Goal: Task Accomplishment & Management: Manage account settings

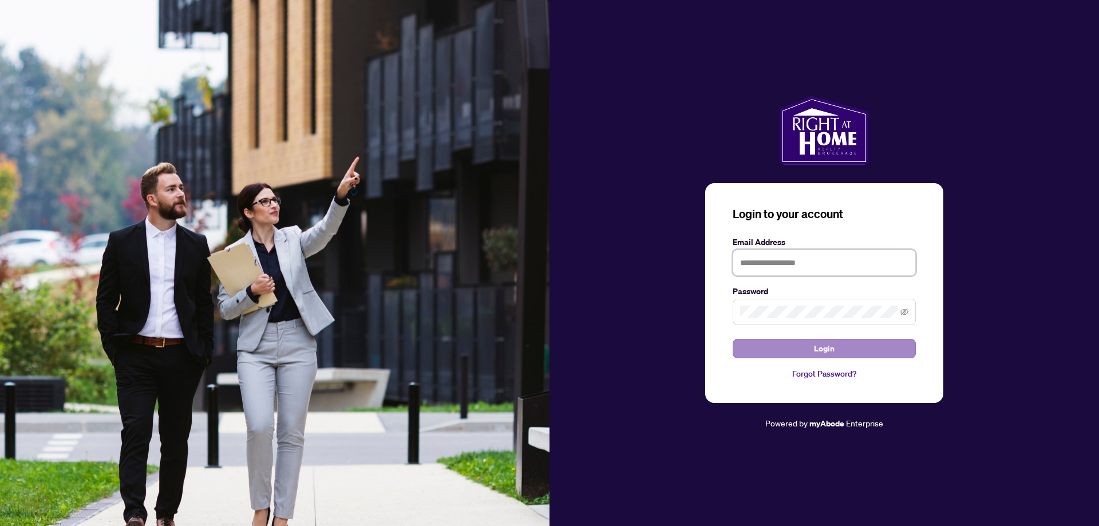
type input "**********"
click at [809, 346] on button "Login" at bounding box center [824, 348] width 183 height 19
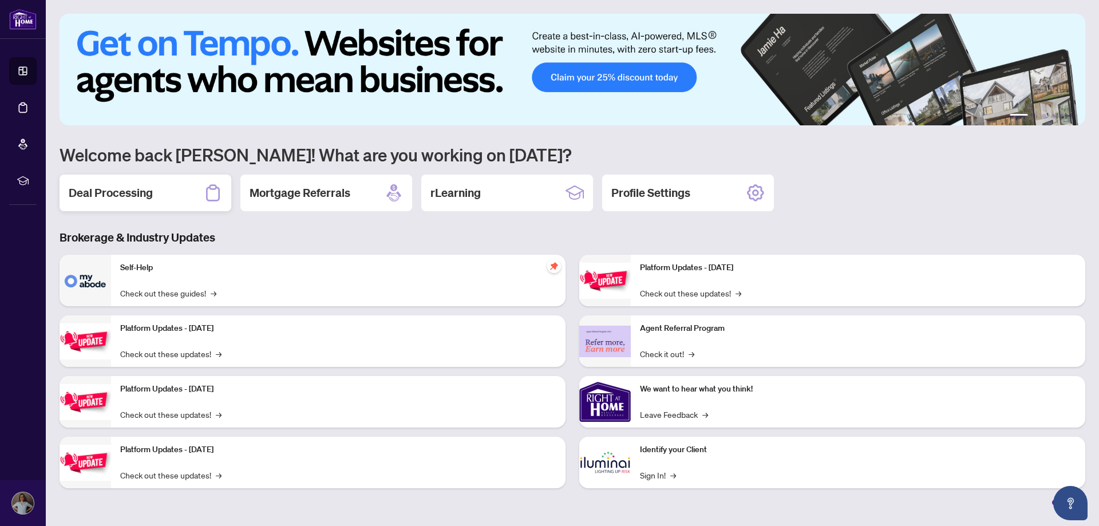
click at [145, 195] on h2 "Deal Processing" at bounding box center [111, 193] width 84 height 16
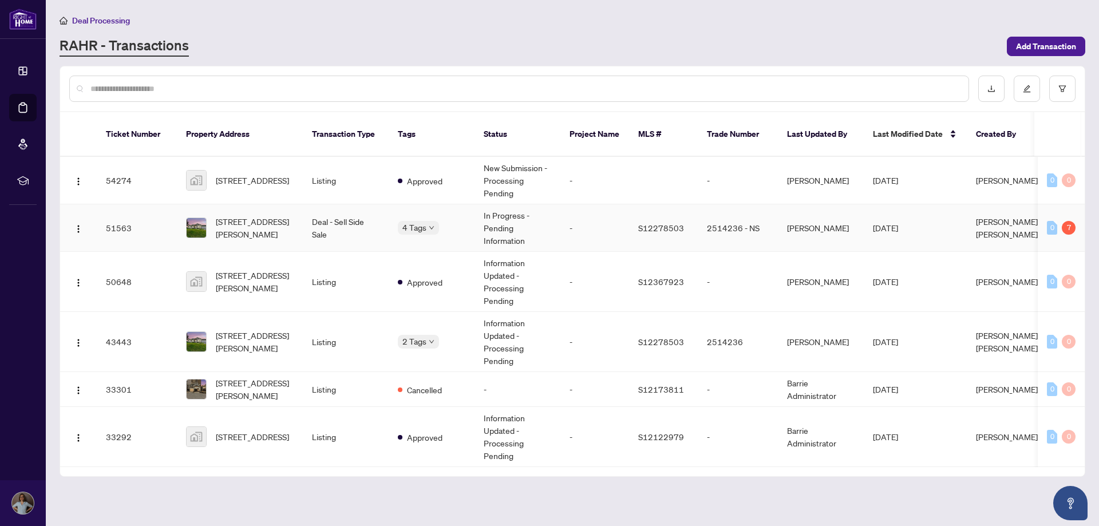
click at [243, 219] on span "[STREET_ADDRESS][PERSON_NAME]" at bounding box center [255, 227] width 78 height 25
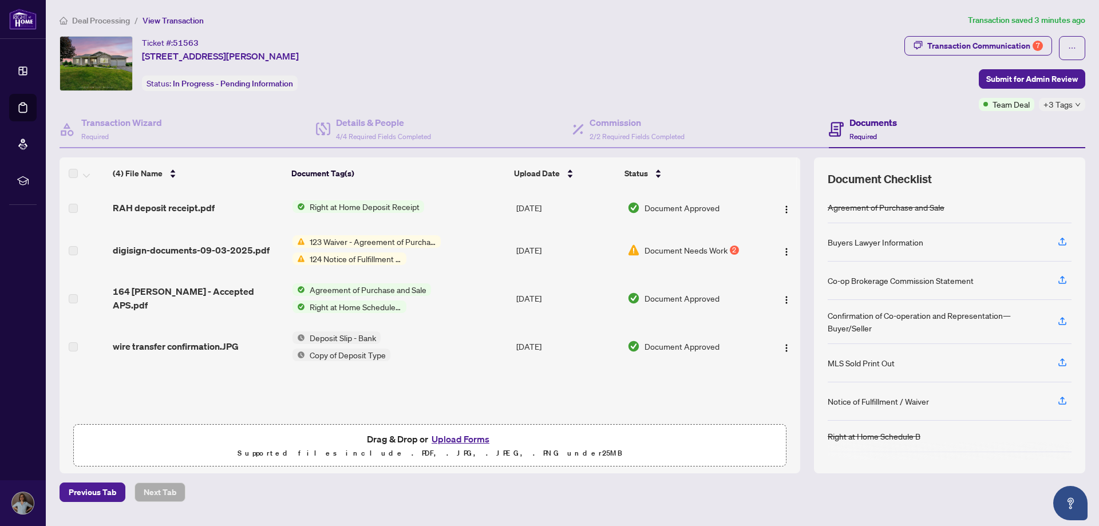
click at [390, 244] on span "123 Waiver - Agreement of Purchase and Sale" at bounding box center [373, 241] width 136 height 13
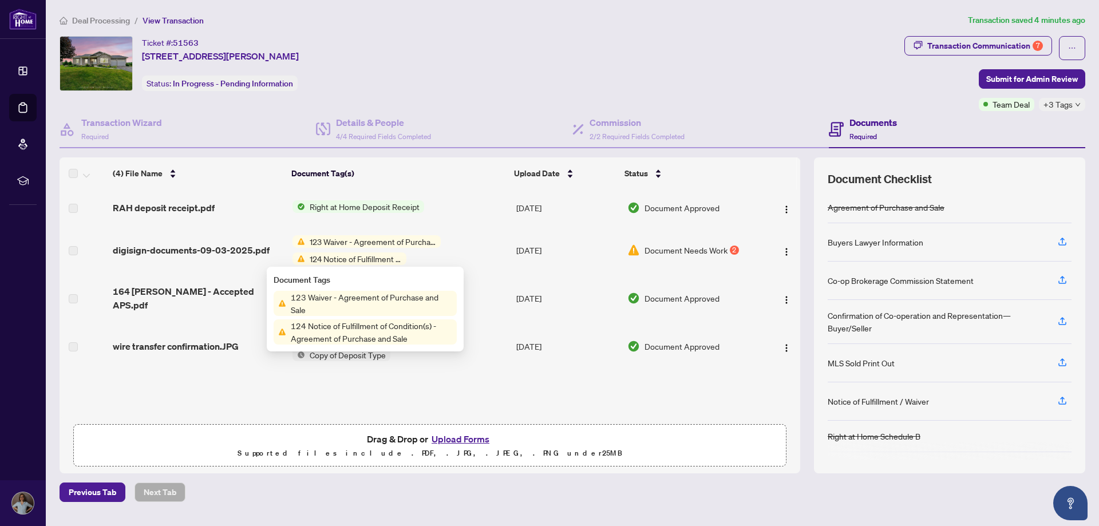
click at [375, 248] on div "123 Waiver - Agreement of Purchase and Sale 124 Notice of Fulfillment of Condit…" at bounding box center [367, 250] width 148 height 30
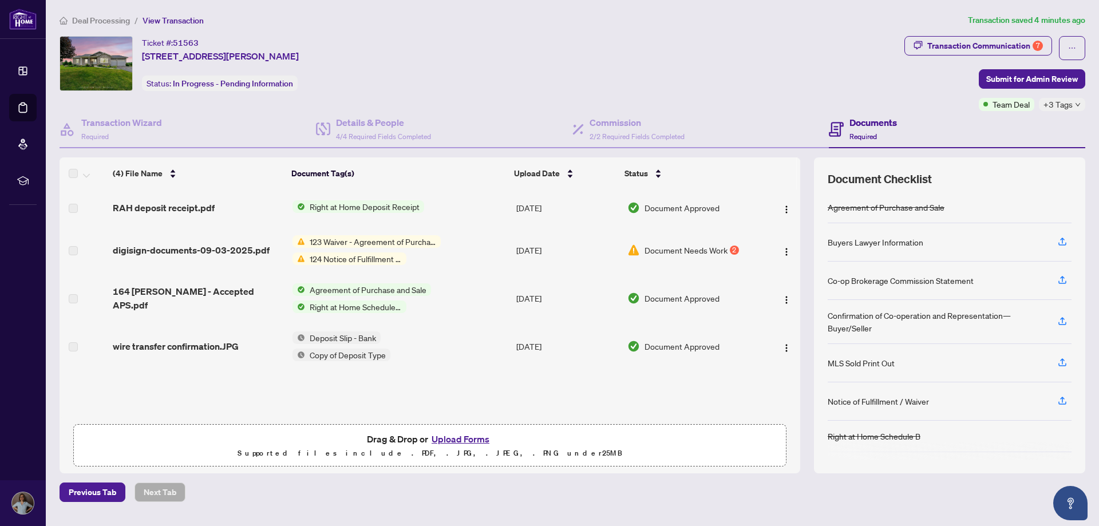
click at [247, 249] on span "digisign-documents-09-03-2025.pdf" at bounding box center [191, 250] width 157 height 14
click at [317, 247] on span "123 Waiver - Agreement of Purchase and Sale" at bounding box center [373, 241] width 136 height 13
click at [538, 248] on td "[DATE]" at bounding box center [567, 250] width 111 height 48
click at [356, 204] on span "Right at Home Deposit Receipt" at bounding box center [364, 206] width 119 height 13
click at [172, 249] on span "digisign-documents-09-03-2025.pdf" at bounding box center [191, 250] width 157 height 14
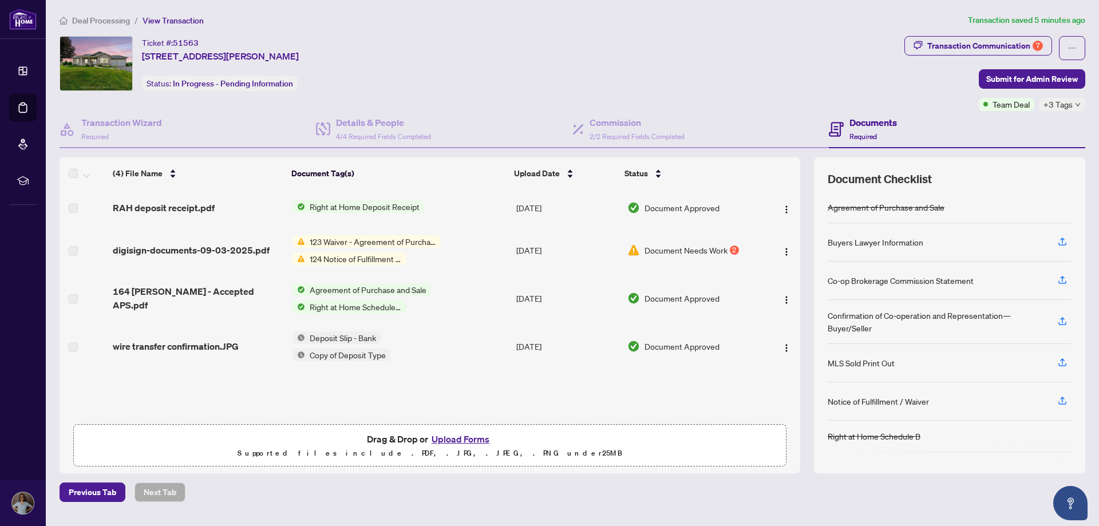
click at [164, 207] on span "RAH deposit receipt.pdf" at bounding box center [164, 208] width 102 height 14
click at [491, 44] on div "Ticket #: 51563 [STREET_ADDRESS][PERSON_NAME] Status: In Progress - Pending Inf…" at bounding box center [480, 63] width 840 height 55
click at [278, 495] on div "Previous Tab Next Tab" at bounding box center [573, 492] width 1026 height 19
click at [727, 60] on div "Ticket #: 51563 [STREET_ADDRESS][PERSON_NAME] Status: In Progress - Pending Inf…" at bounding box center [480, 63] width 840 height 55
click at [751, 68] on div "Ticket #: 51563 [STREET_ADDRESS][PERSON_NAME] Status: In Progress - Pending Inf…" at bounding box center [480, 63] width 840 height 55
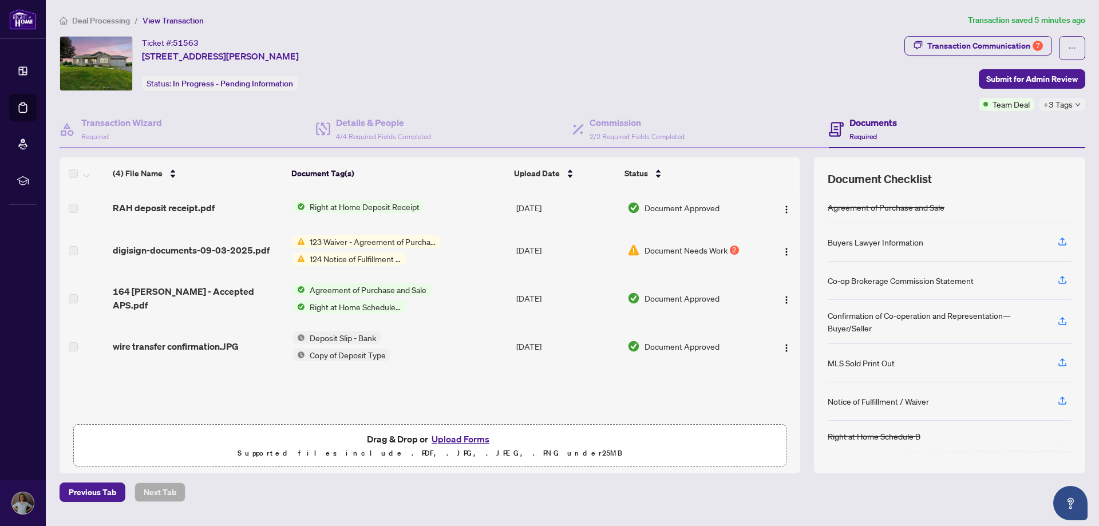
click at [861, 131] on div "Documents Required" at bounding box center [874, 129] width 48 height 27
click at [338, 204] on span "Right at Home Deposit Receipt" at bounding box center [364, 206] width 119 height 13
click at [618, 65] on div "Ticket #: 51563 [STREET_ADDRESS][PERSON_NAME] Status: In Progress - Pending Inf…" at bounding box center [480, 63] width 840 height 55
click at [1075, 51] on icon "ellipsis" at bounding box center [1072, 48] width 8 height 8
click at [583, 58] on div "Ticket #: 51563 [STREET_ADDRESS][PERSON_NAME] Status: In Progress - Pending Inf…" at bounding box center [480, 63] width 840 height 55
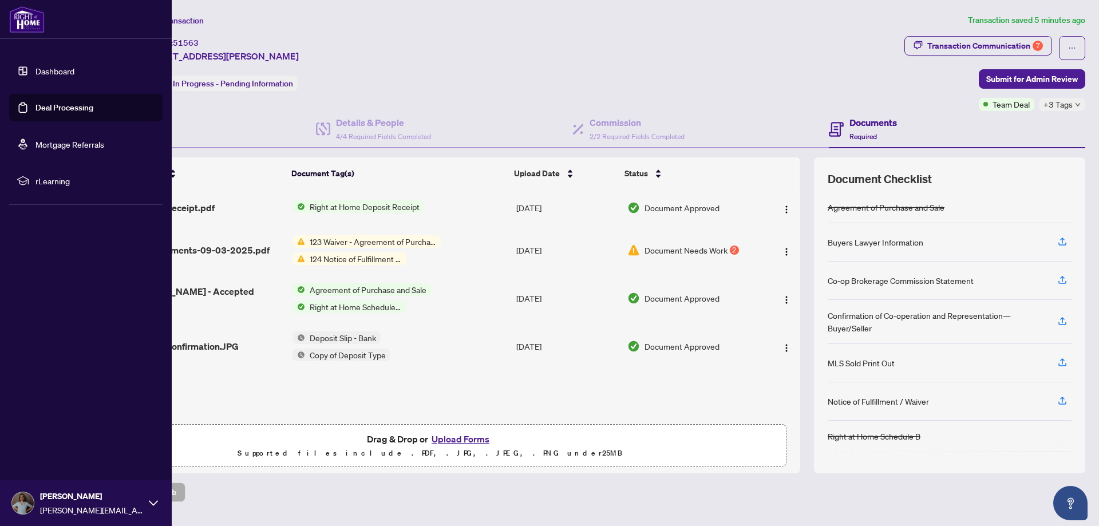
click at [151, 502] on icon at bounding box center [153, 503] width 9 height 9
click at [48, 437] on span "Logout" at bounding box center [46, 435] width 26 height 18
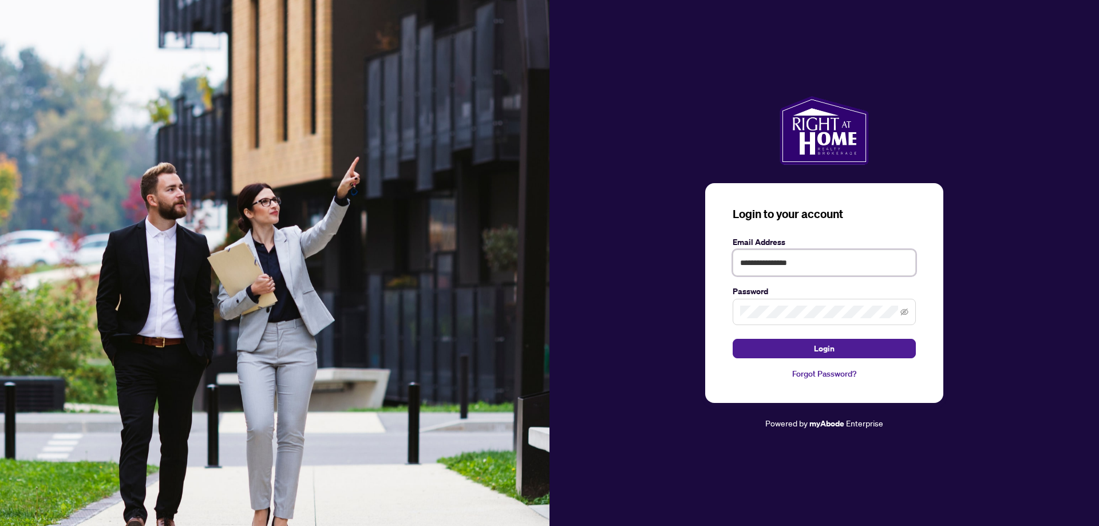
click at [812, 264] on input "**********" at bounding box center [824, 263] width 183 height 26
type input "**********"
click at [796, 345] on button "Login" at bounding box center [824, 348] width 183 height 19
